Goal: Information Seeking & Learning: Learn about a topic

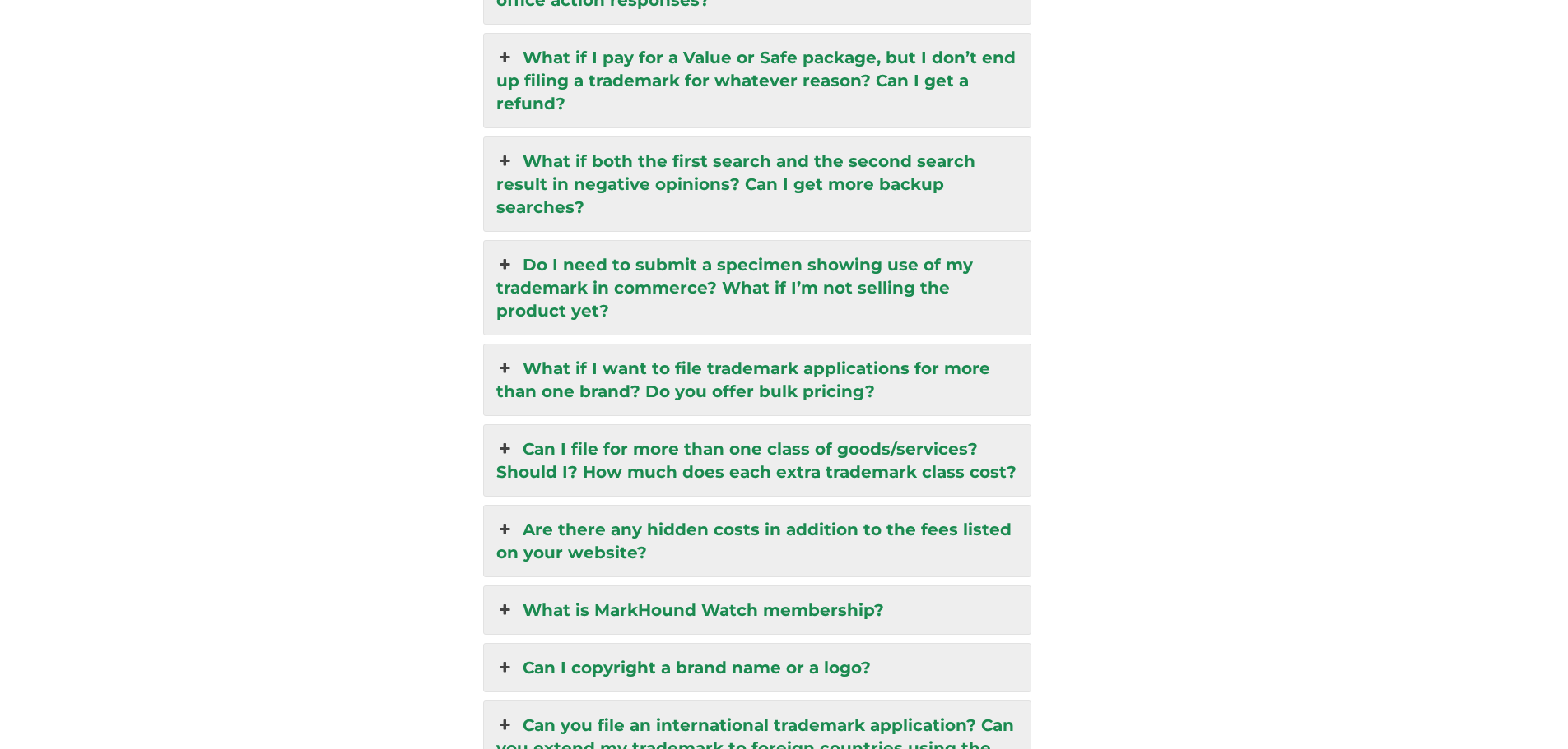
scroll to position [4295, 0]
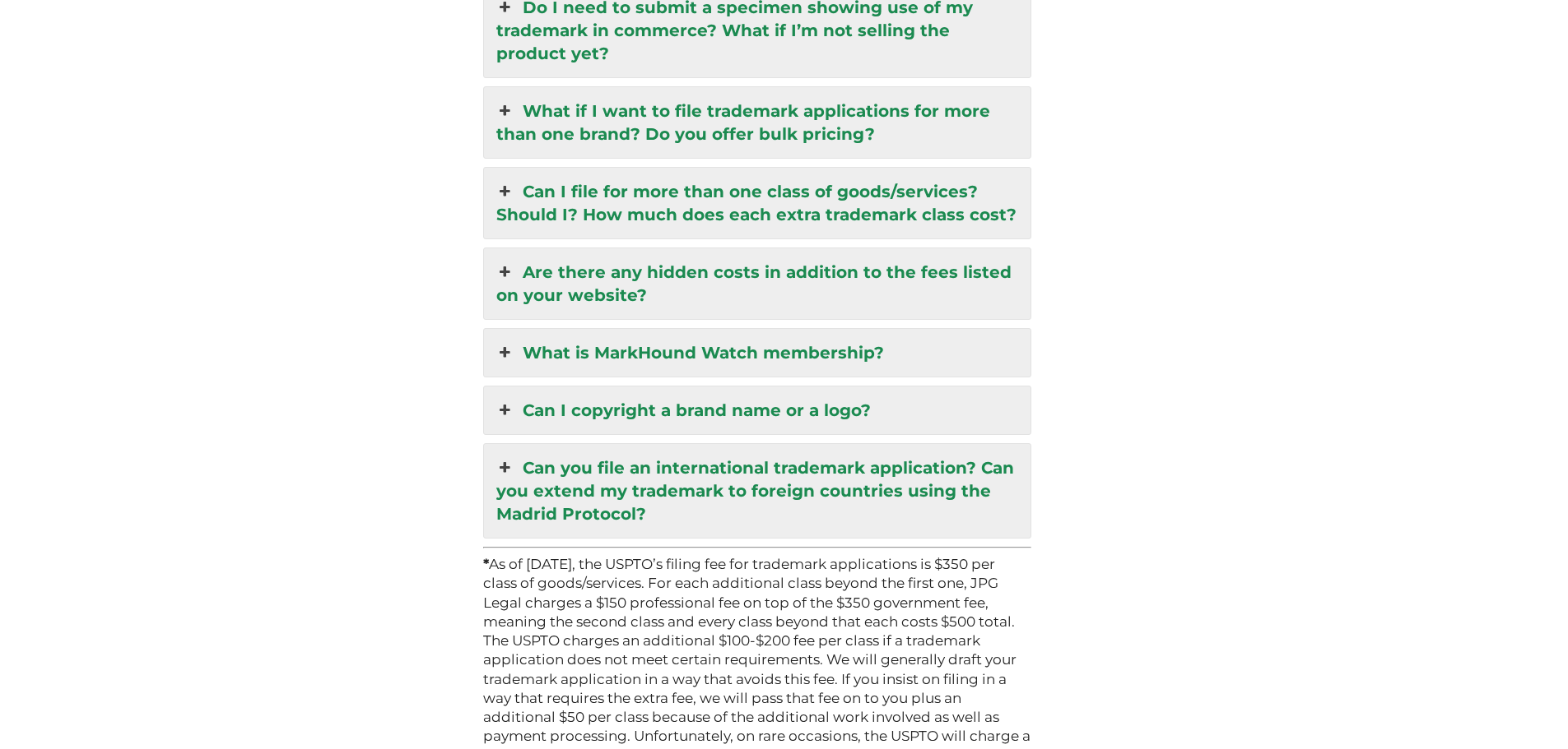
click at [744, 386] on link "Can I copyright a brand name or a logo?" at bounding box center [758, 410] width 548 height 47
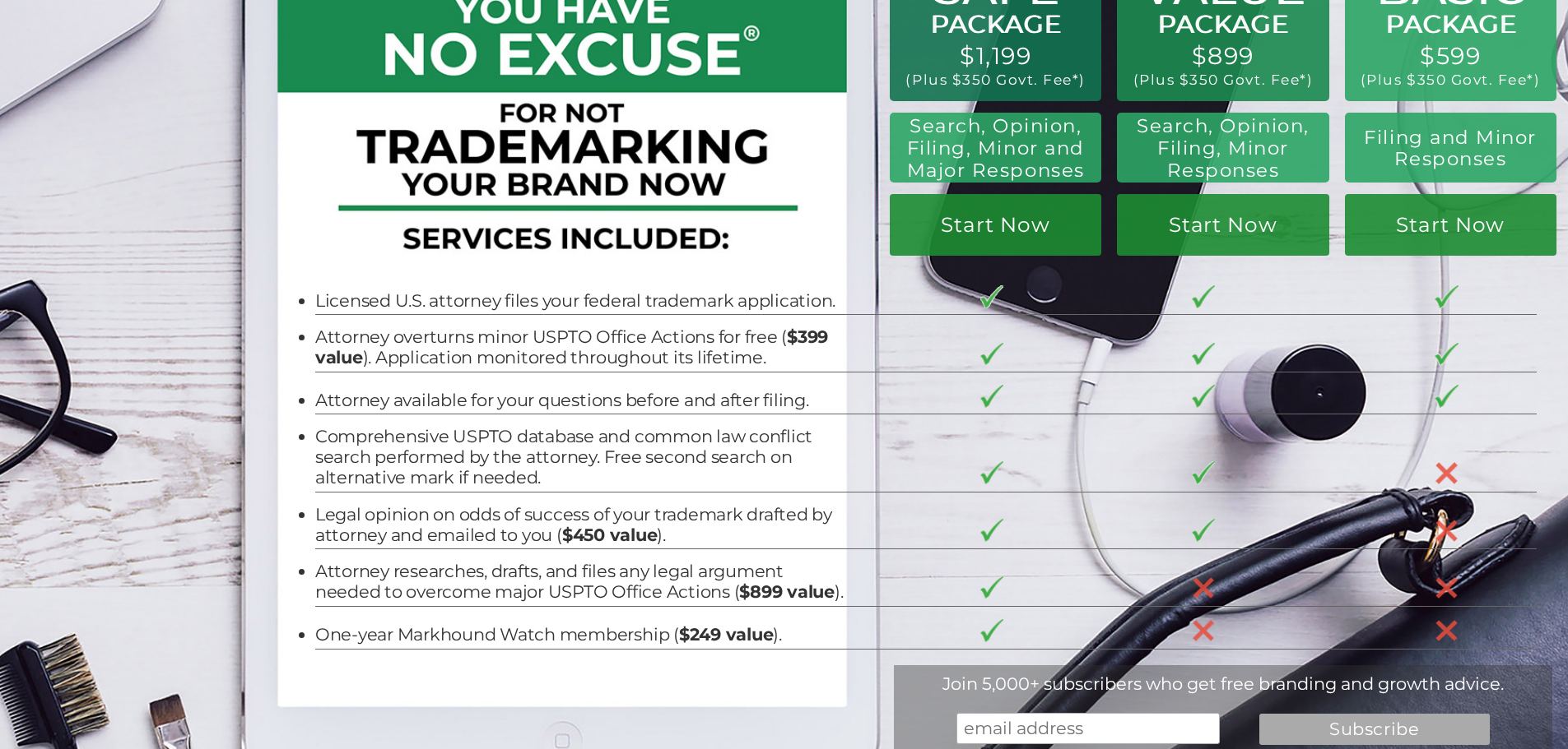
scroll to position [0, 0]
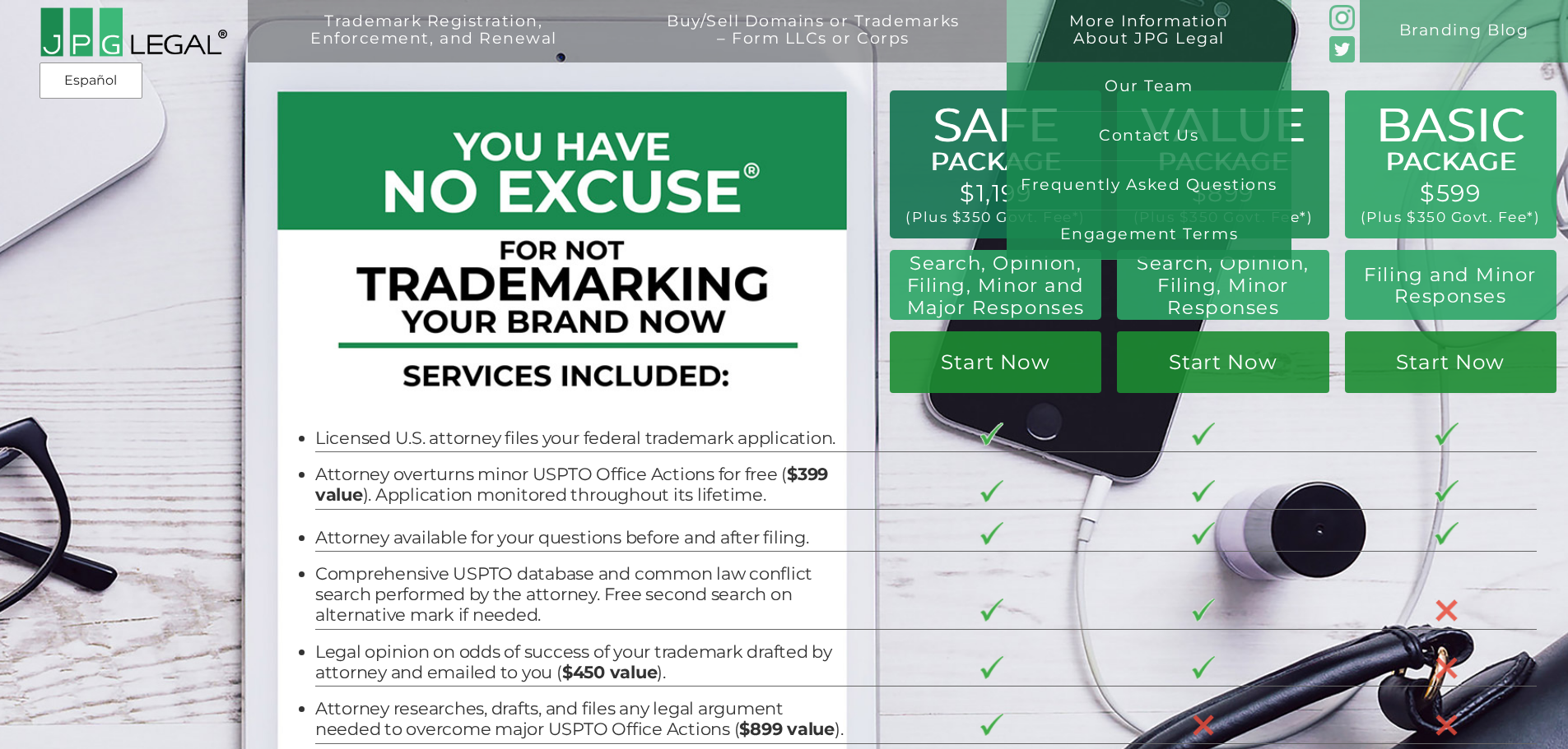
click at [1170, 26] on link "More Information About JPG Legal" at bounding box center [1149, 44] width 254 height 63
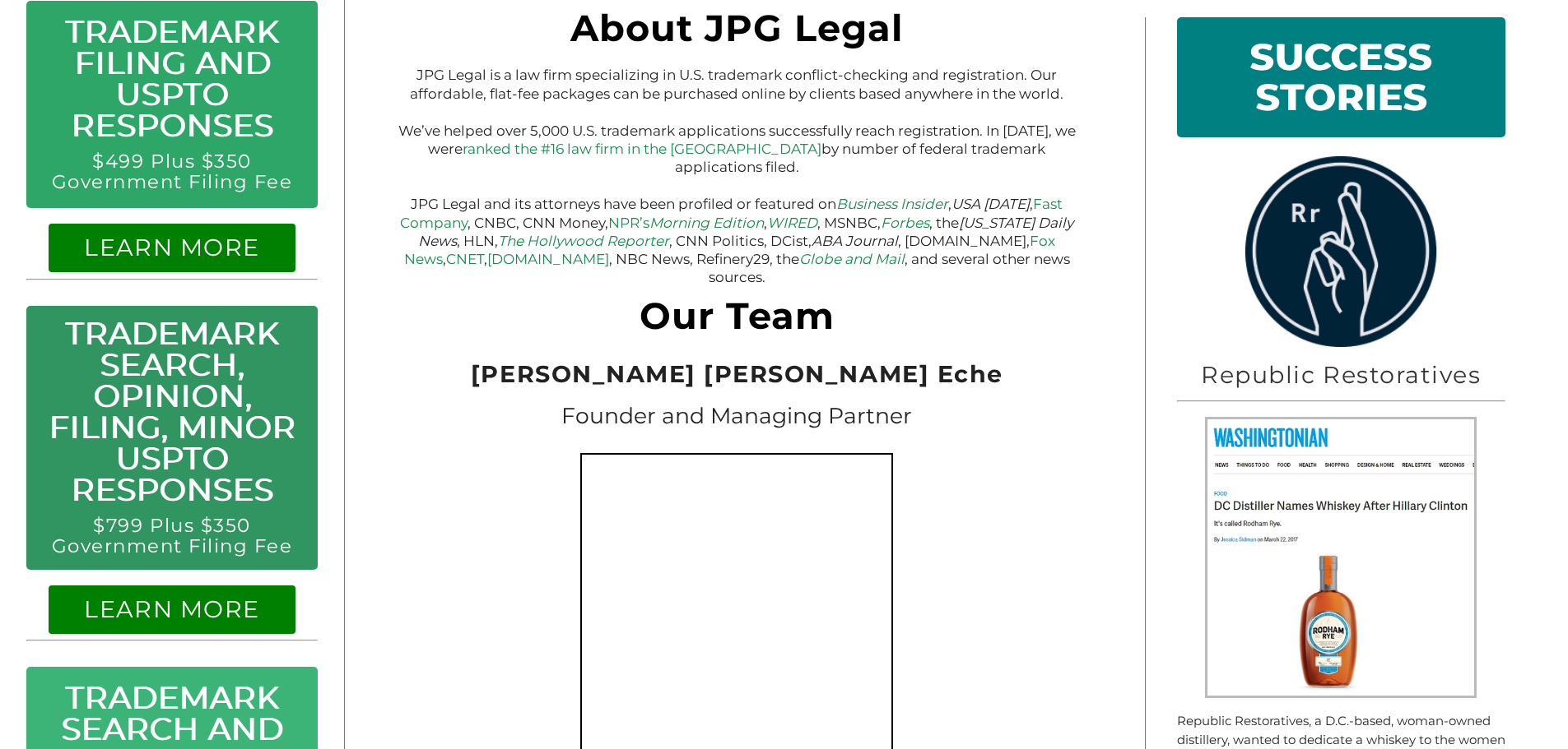
scroll to position [412, 0]
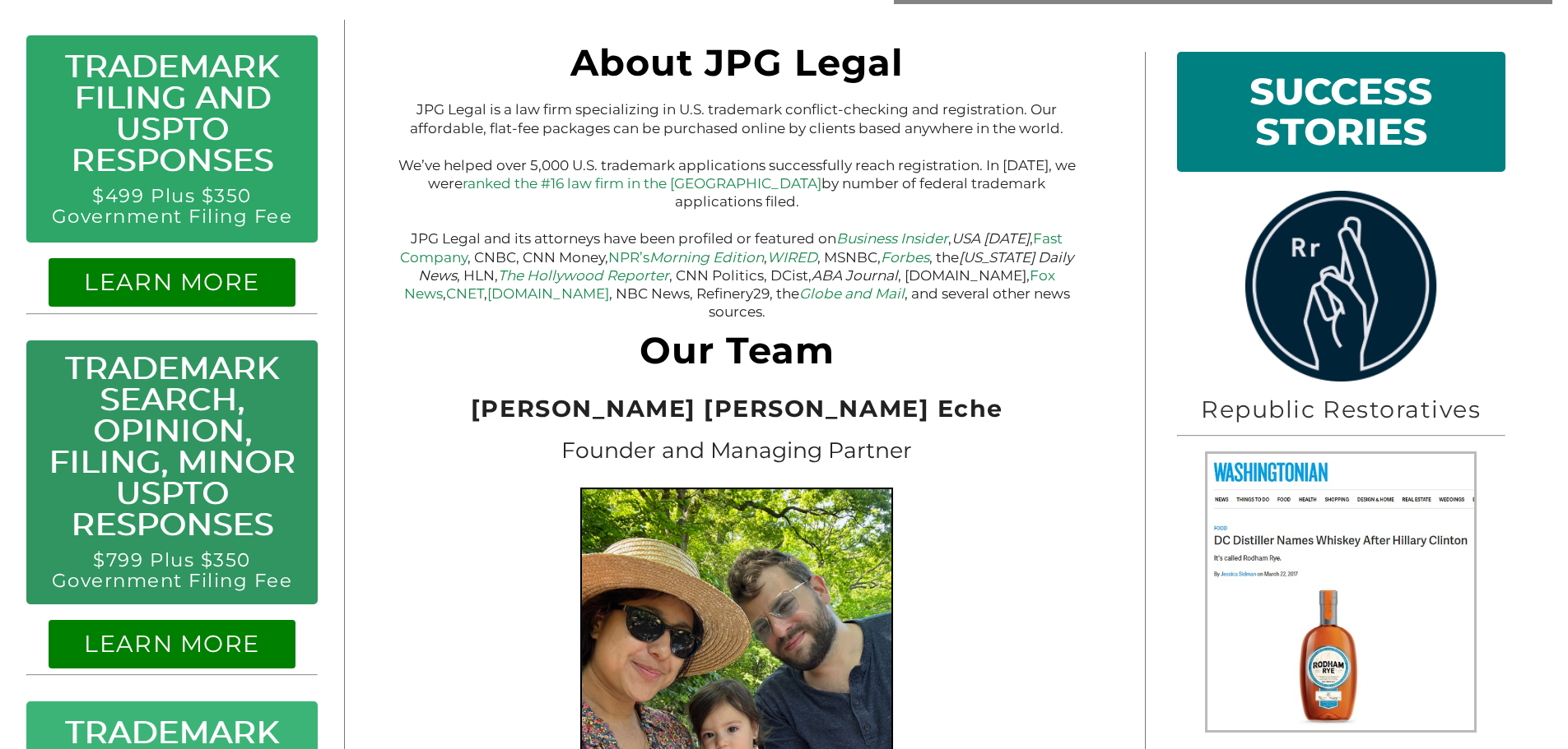
click at [158, 282] on link "LEARN MORE" at bounding box center [171, 282] width 176 height 29
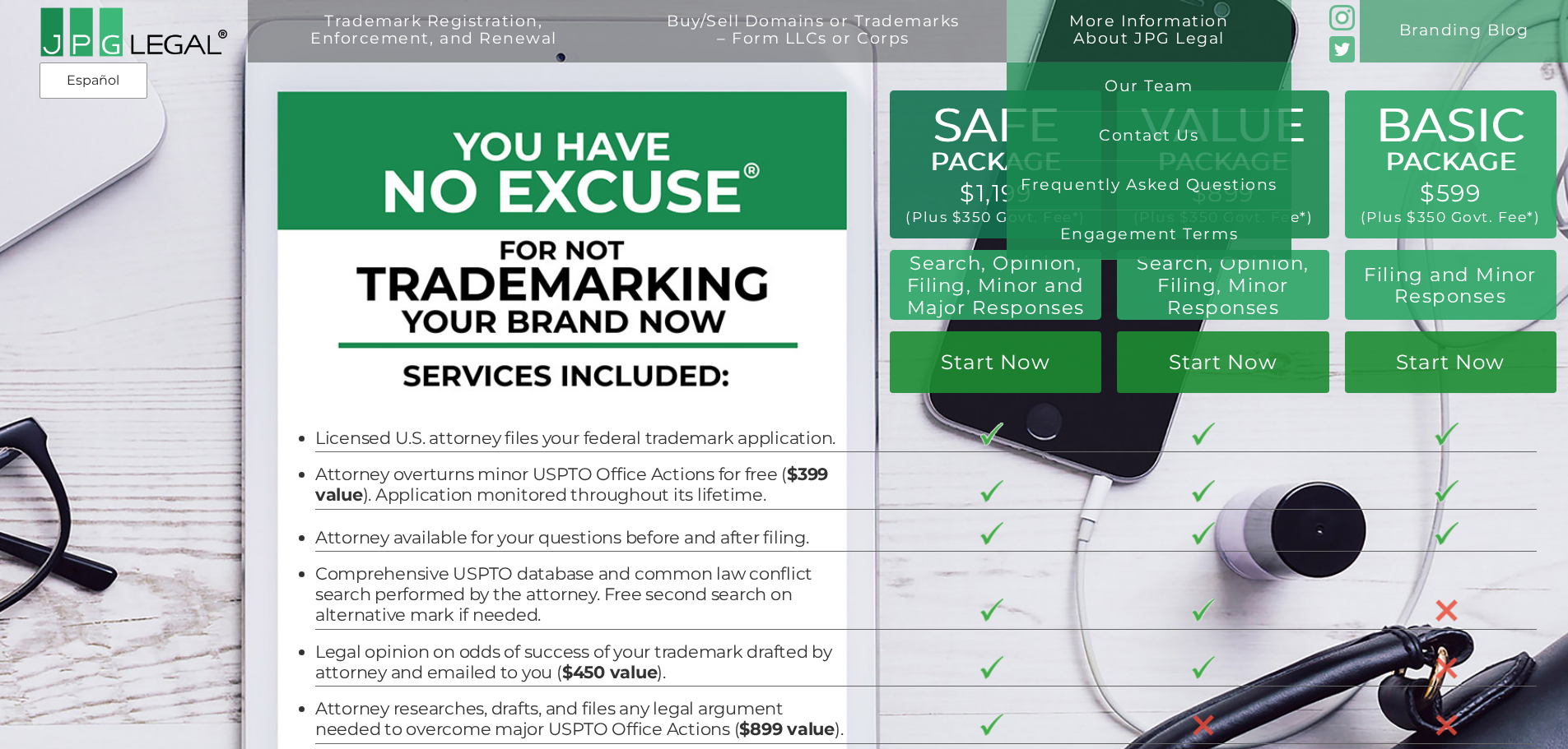
click at [1134, 36] on link "More Information About JPG Legal" at bounding box center [1149, 44] width 254 height 63
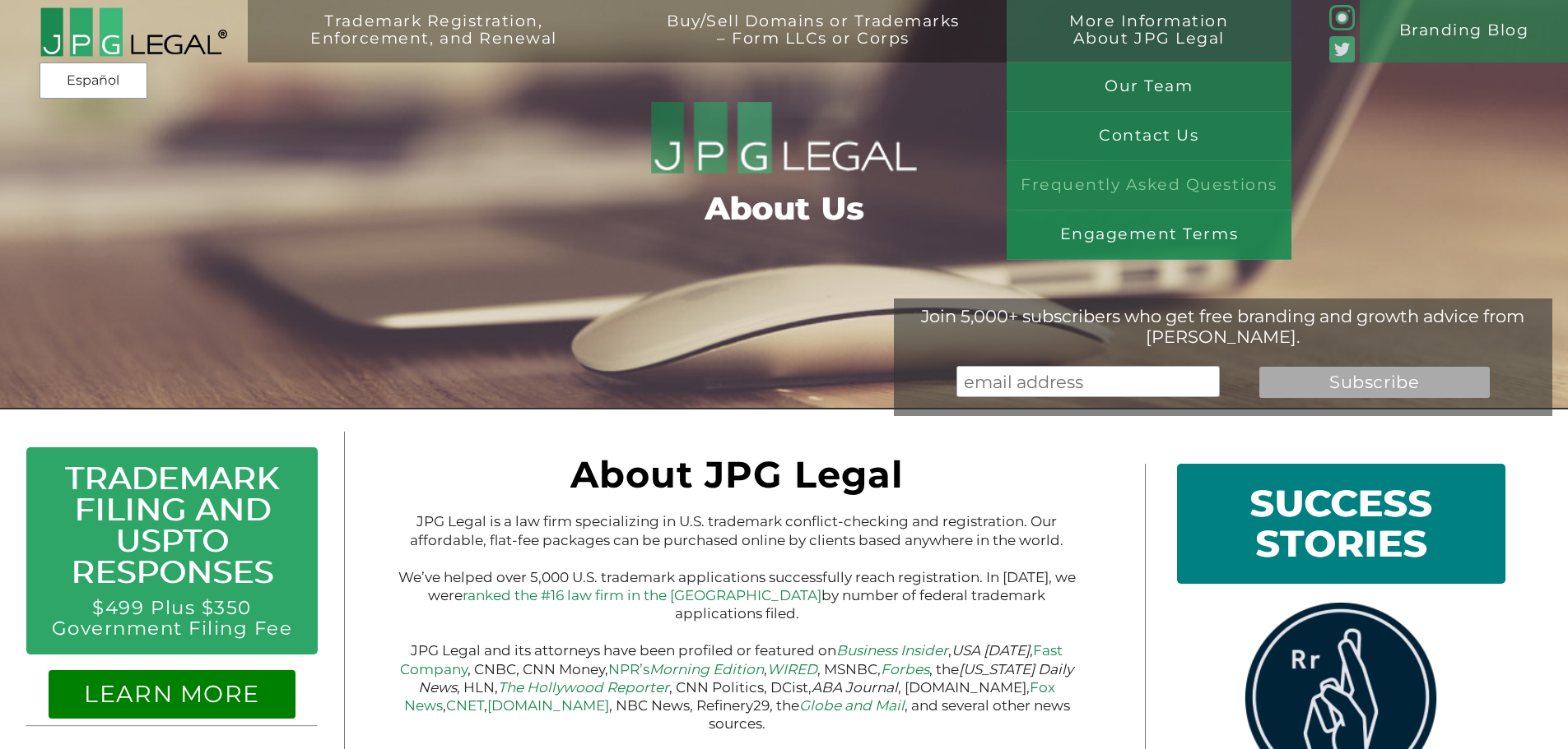
click at [1141, 178] on link "Frequently Asked Questions" at bounding box center [1149, 185] width 285 height 49
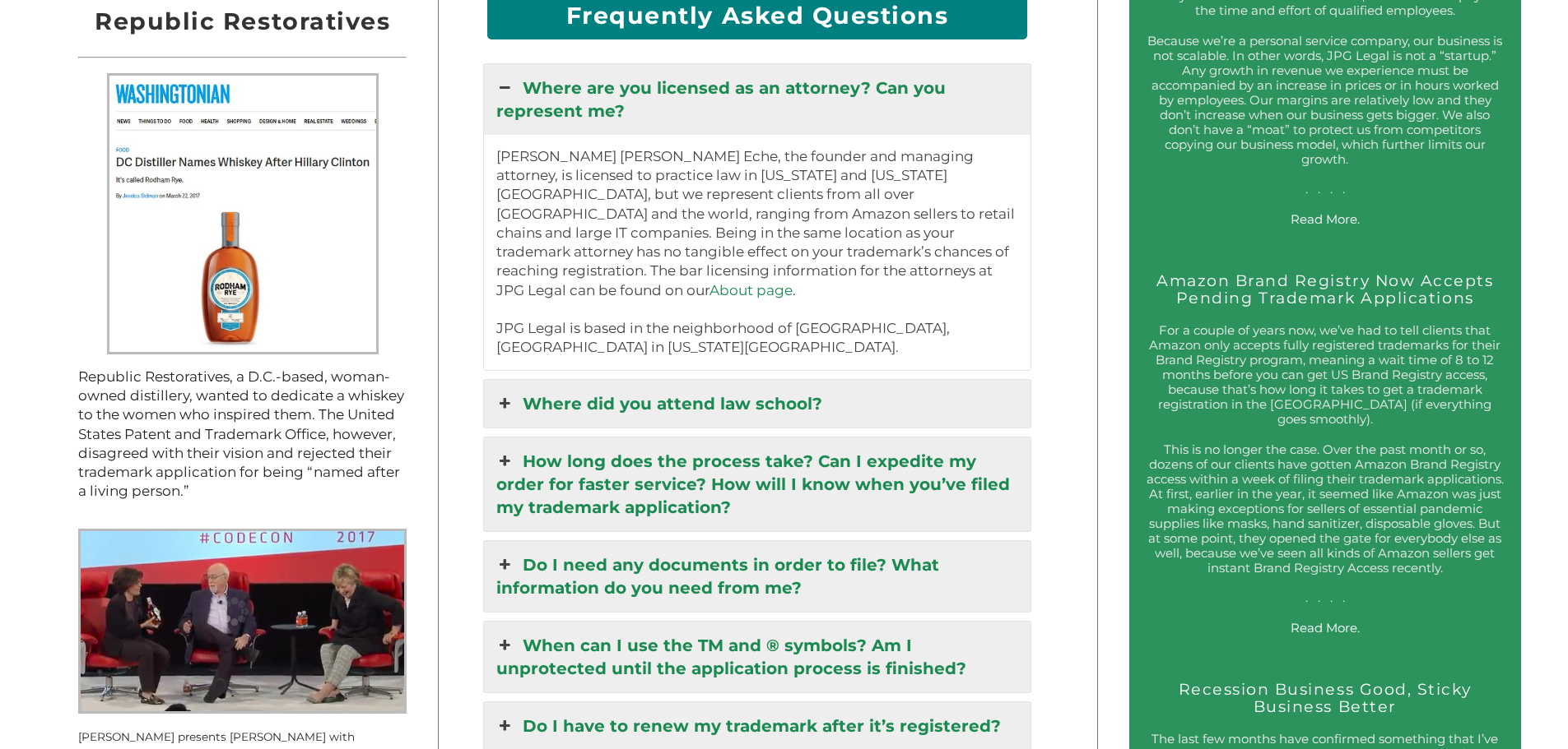
click at [781, 399] on link "Where did you attend law school?" at bounding box center [758, 404] width 548 height 47
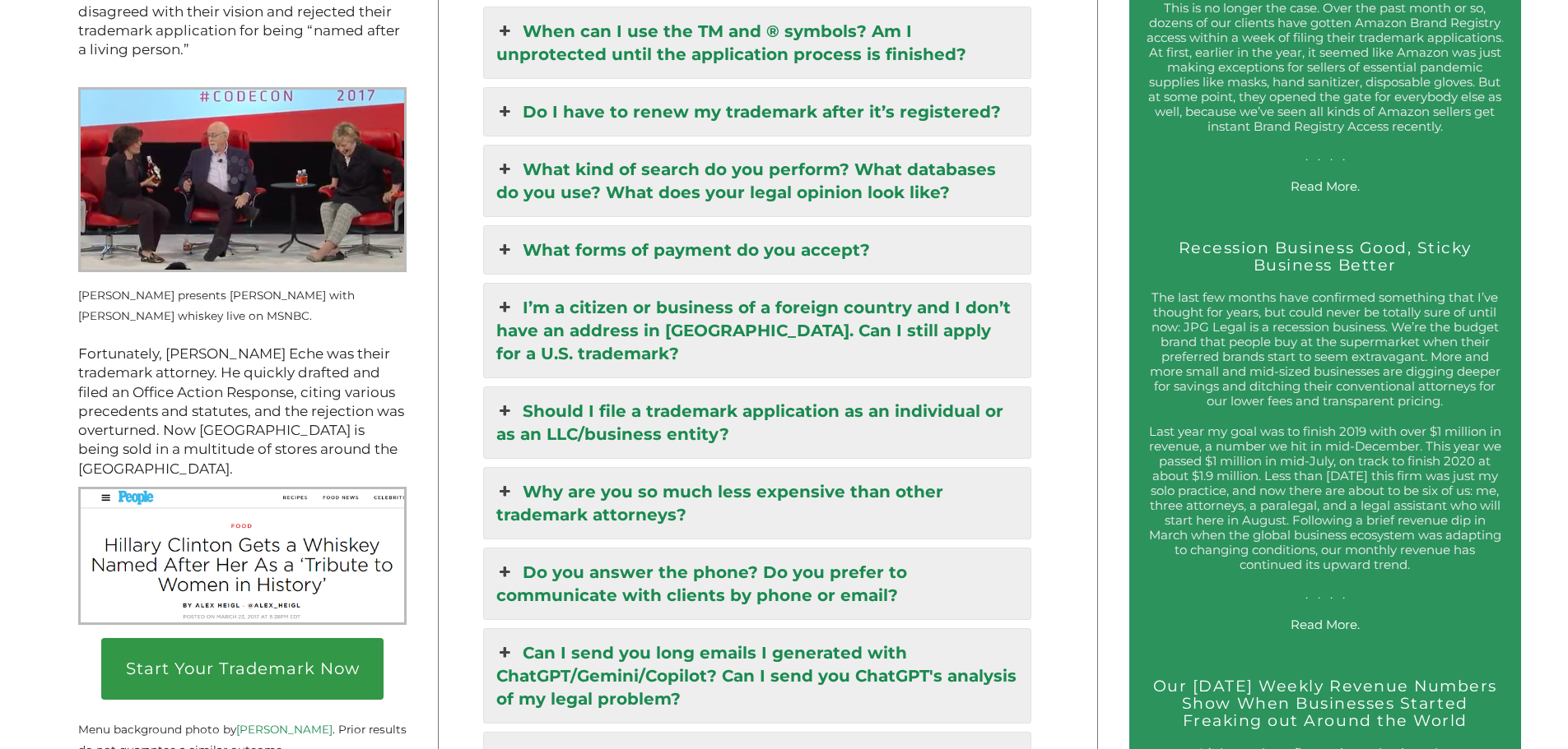
scroll to position [2412, 0]
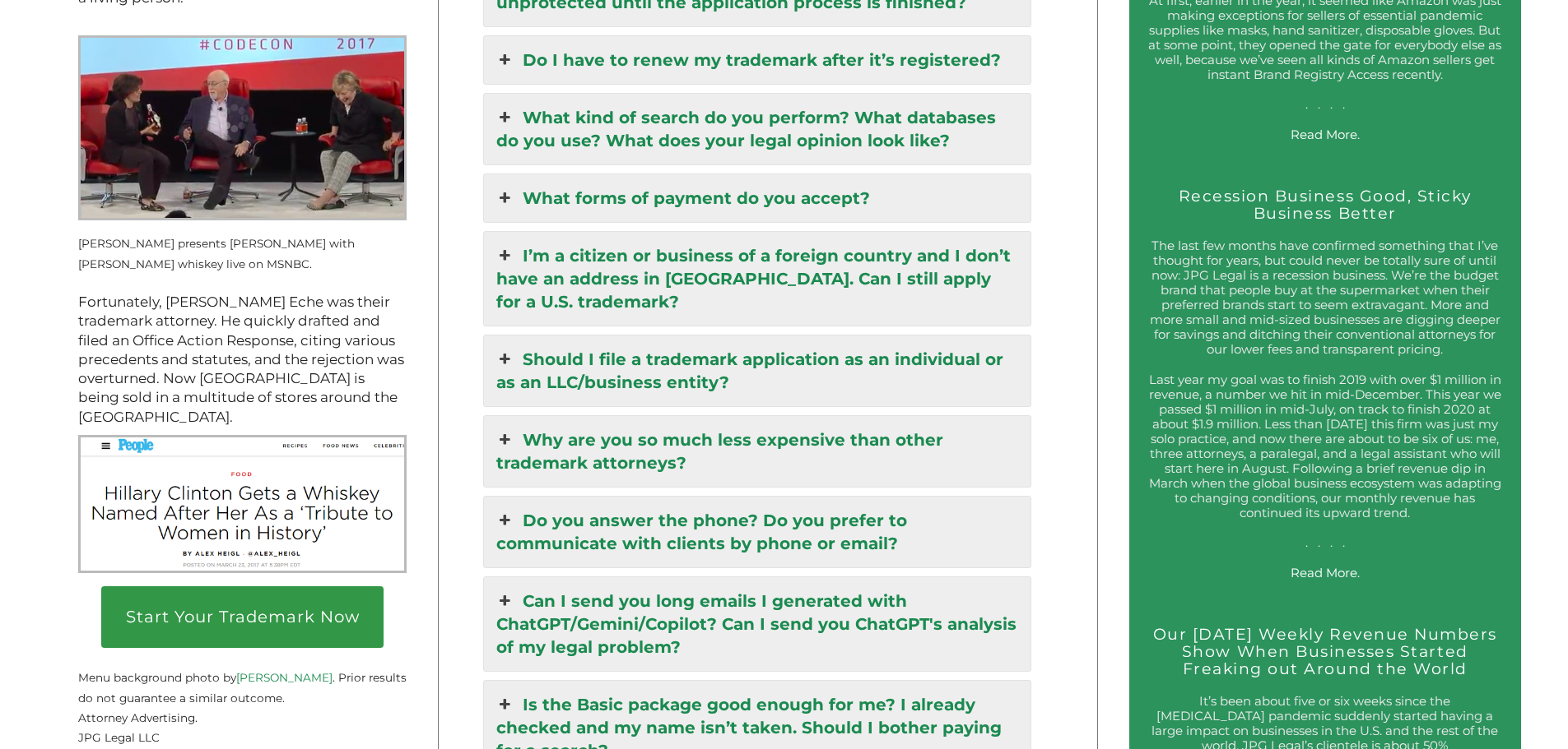
click at [733, 119] on link "What kind of search do you perform? What databases do you use? What does your l…" at bounding box center [758, 129] width 548 height 71
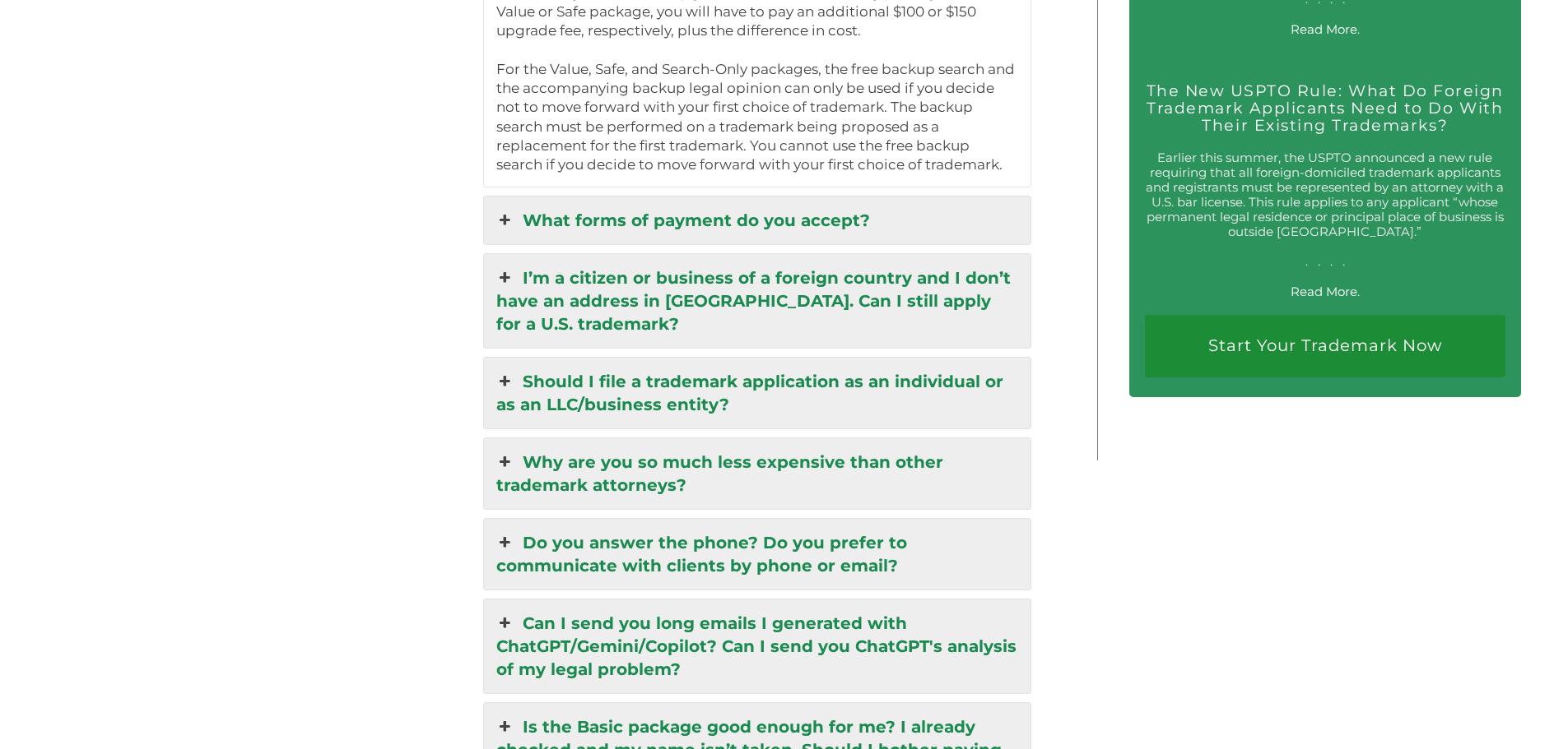
scroll to position [3337, 0]
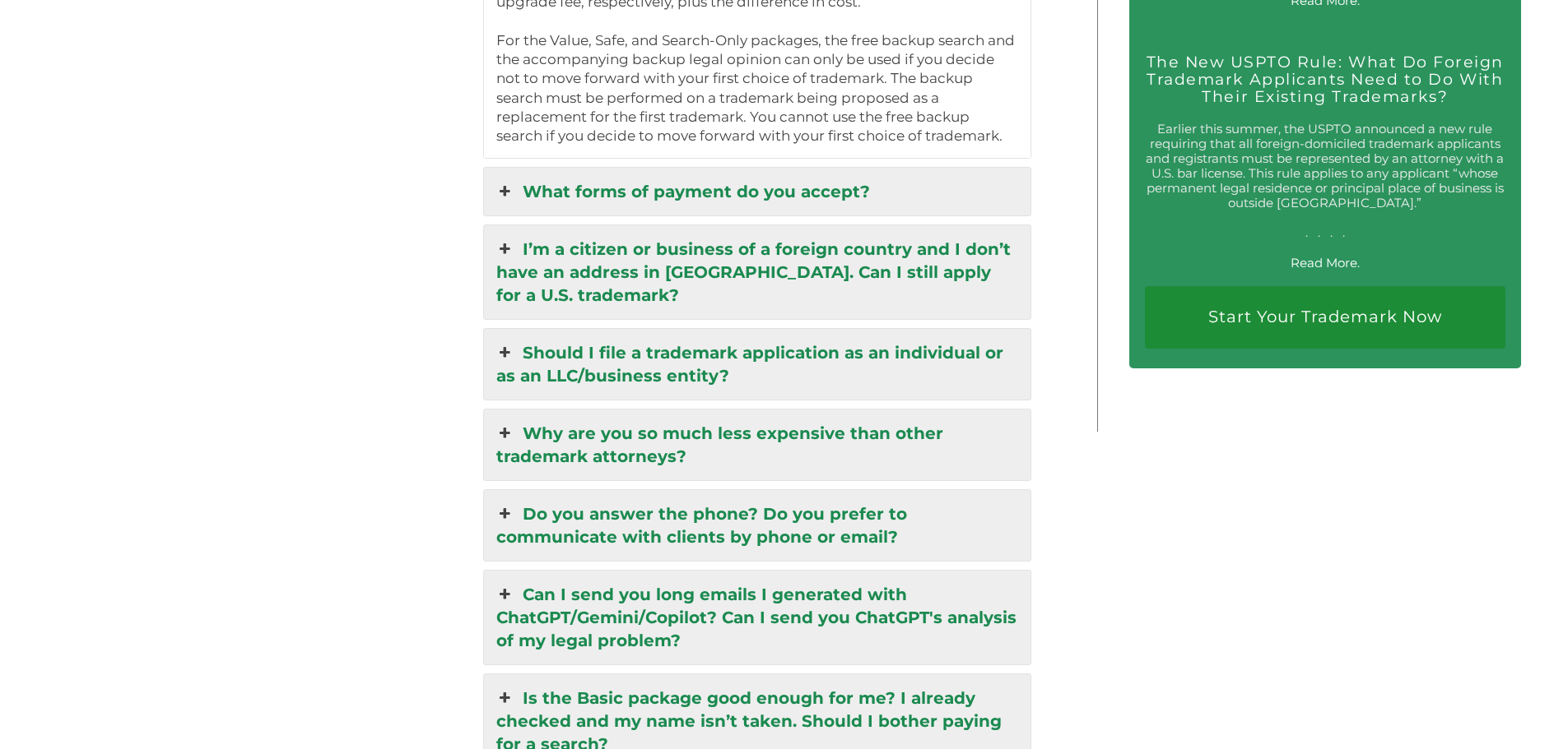
click at [642, 375] on link "Should I file a trademark application as an individual or as an LLC/business en…" at bounding box center [758, 365] width 548 height 71
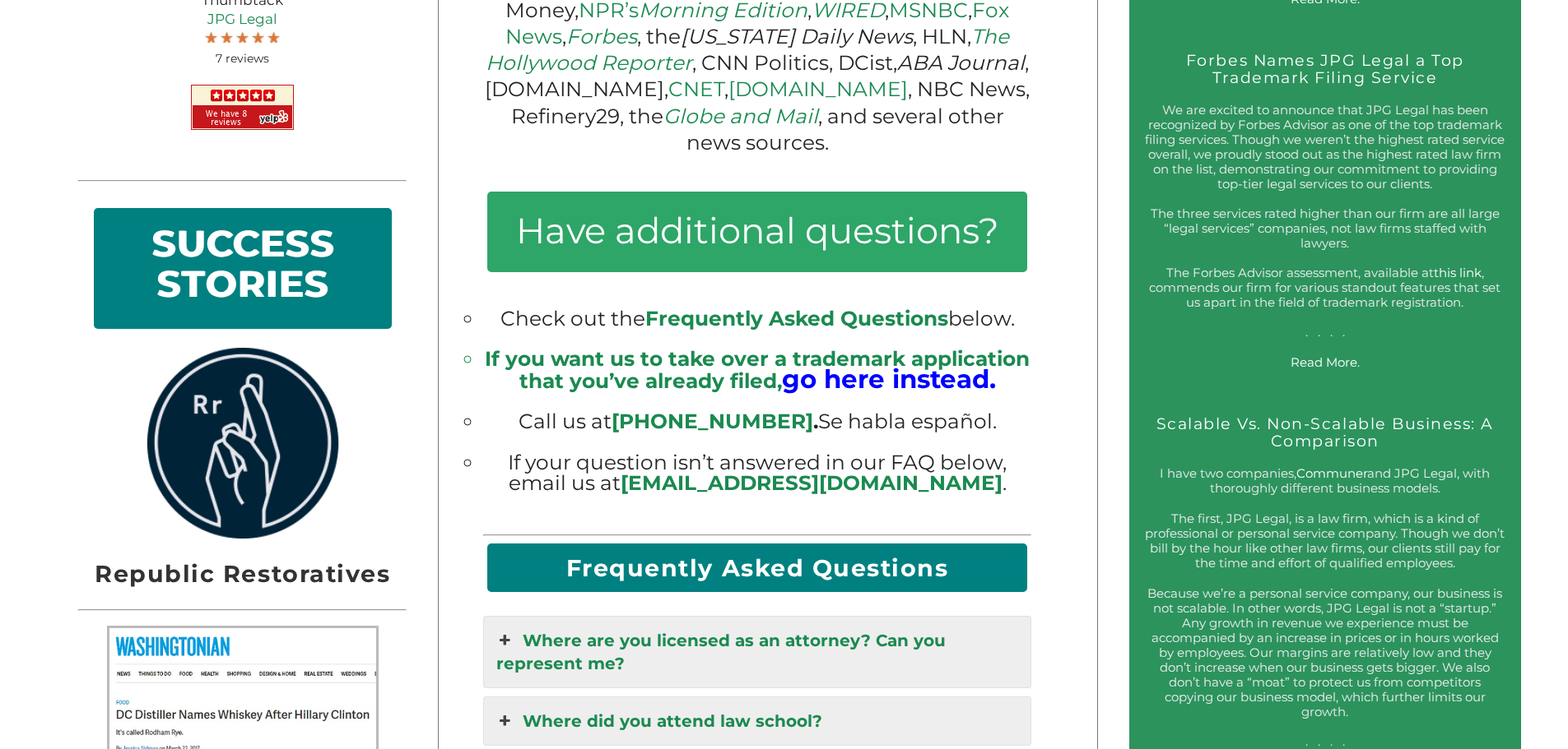
scroll to position [1362, 0]
